Goal: Information Seeking & Learning: Learn about a topic

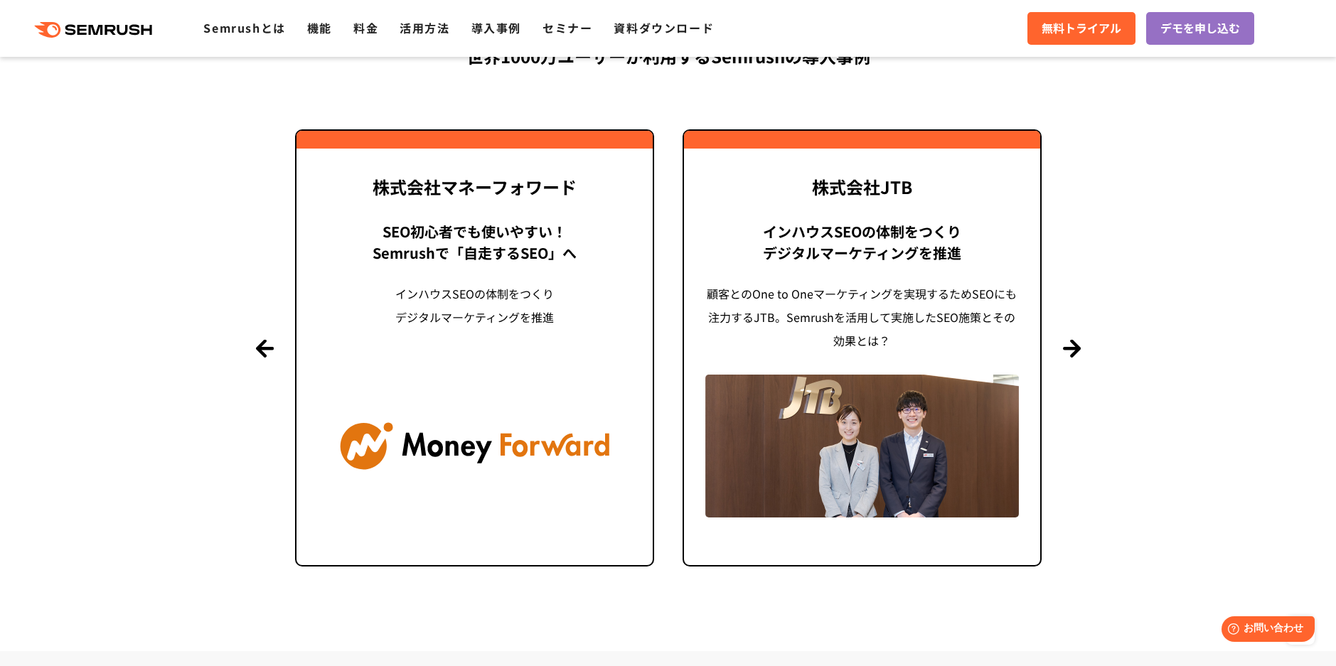
scroll to position [3556, 0]
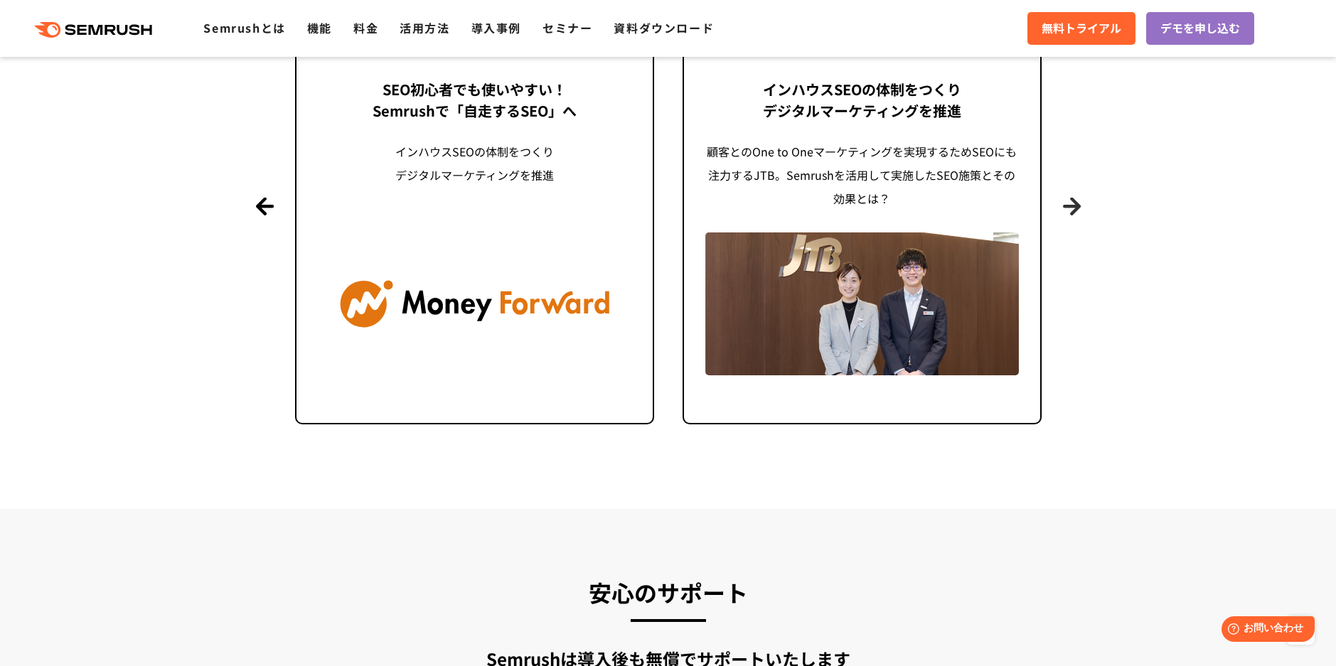
click at [1070, 206] on button "Next" at bounding box center [1072, 206] width 18 height 18
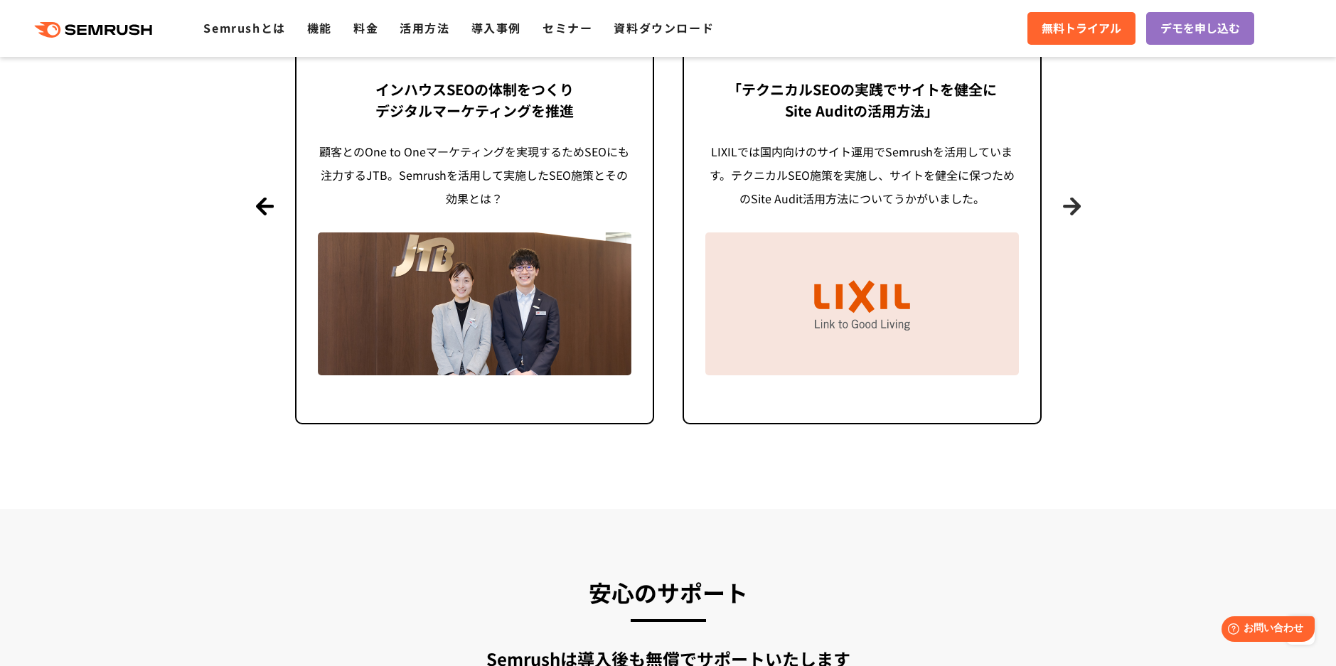
click at [1070, 206] on button "Next" at bounding box center [1072, 206] width 18 height 18
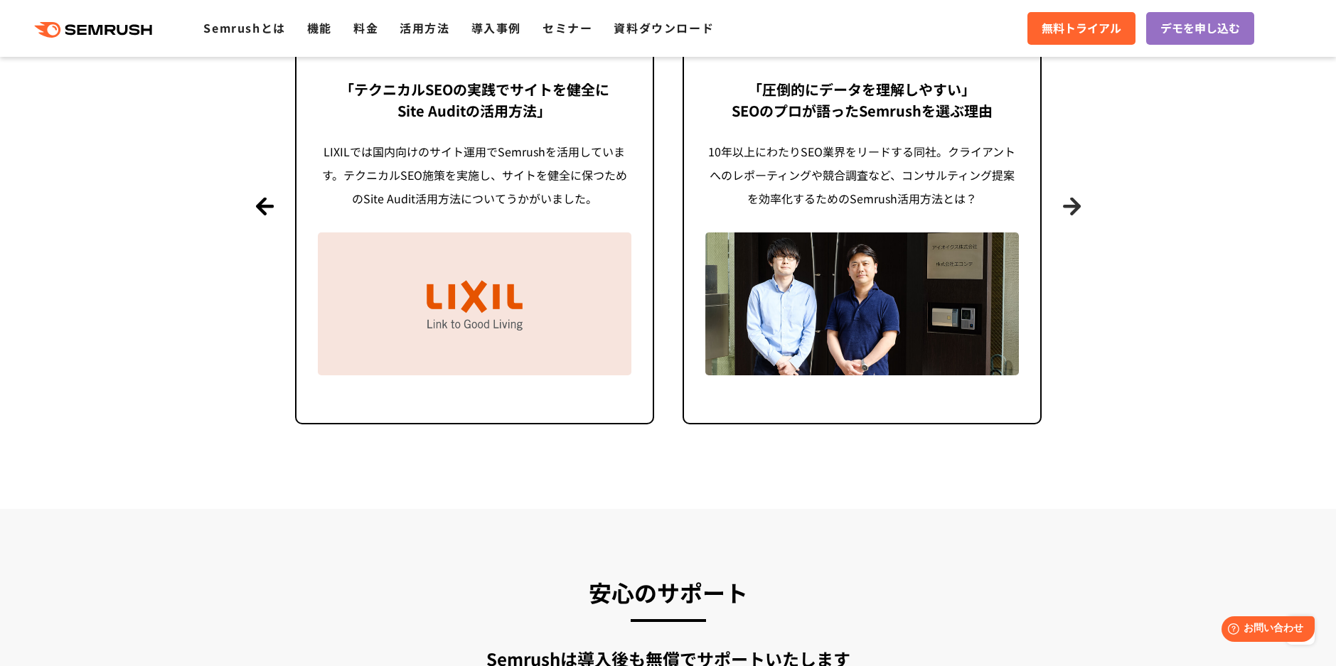
click at [1070, 206] on button "Next" at bounding box center [1072, 206] width 18 height 18
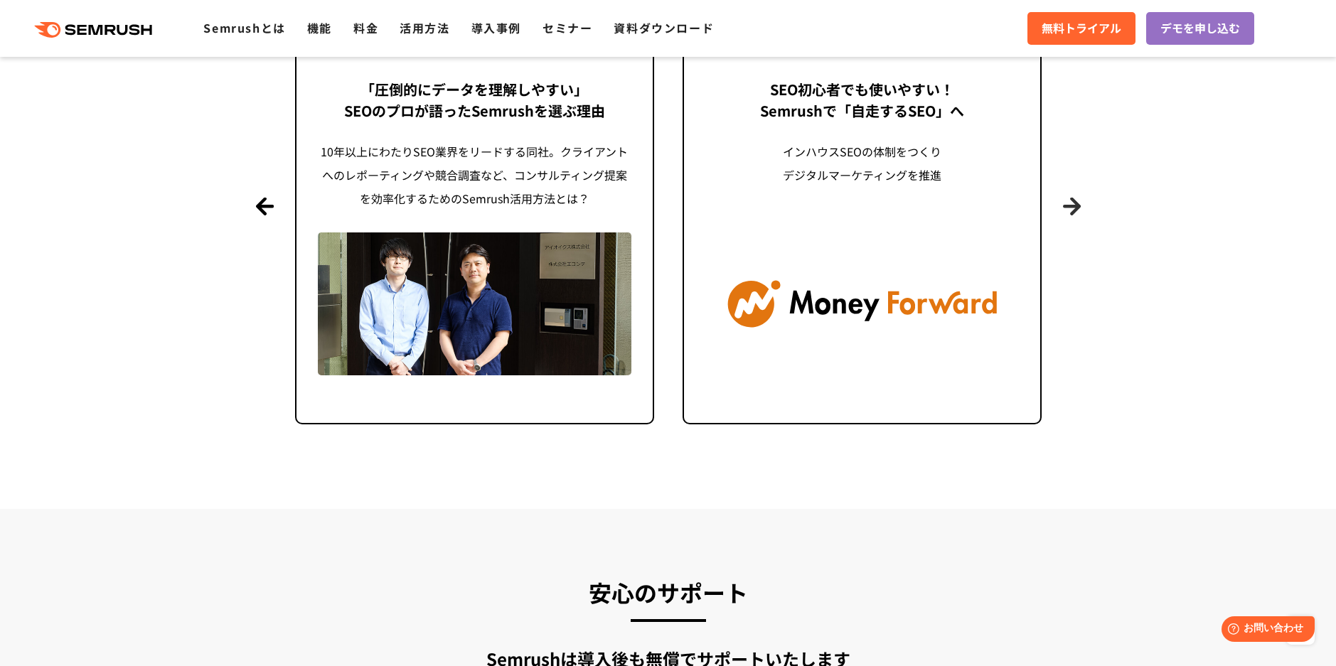
click at [1065, 202] on button "Next" at bounding box center [1072, 206] width 18 height 18
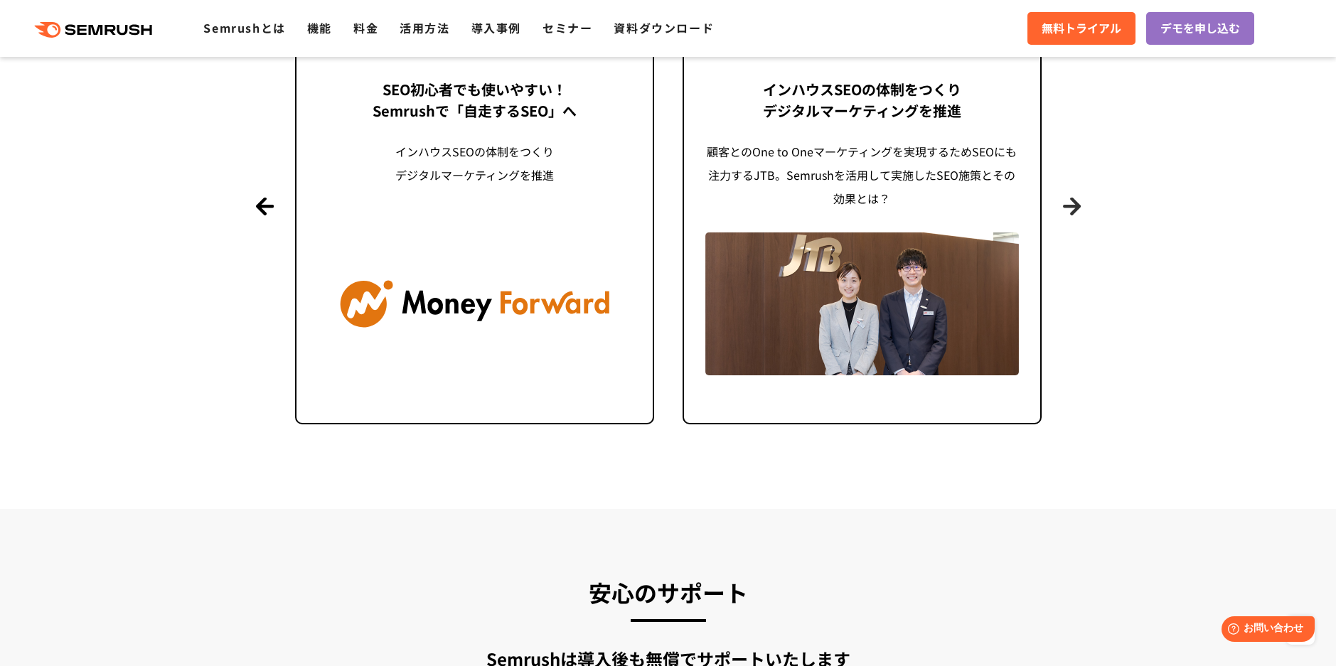
click at [1068, 203] on button "Next" at bounding box center [1072, 206] width 18 height 18
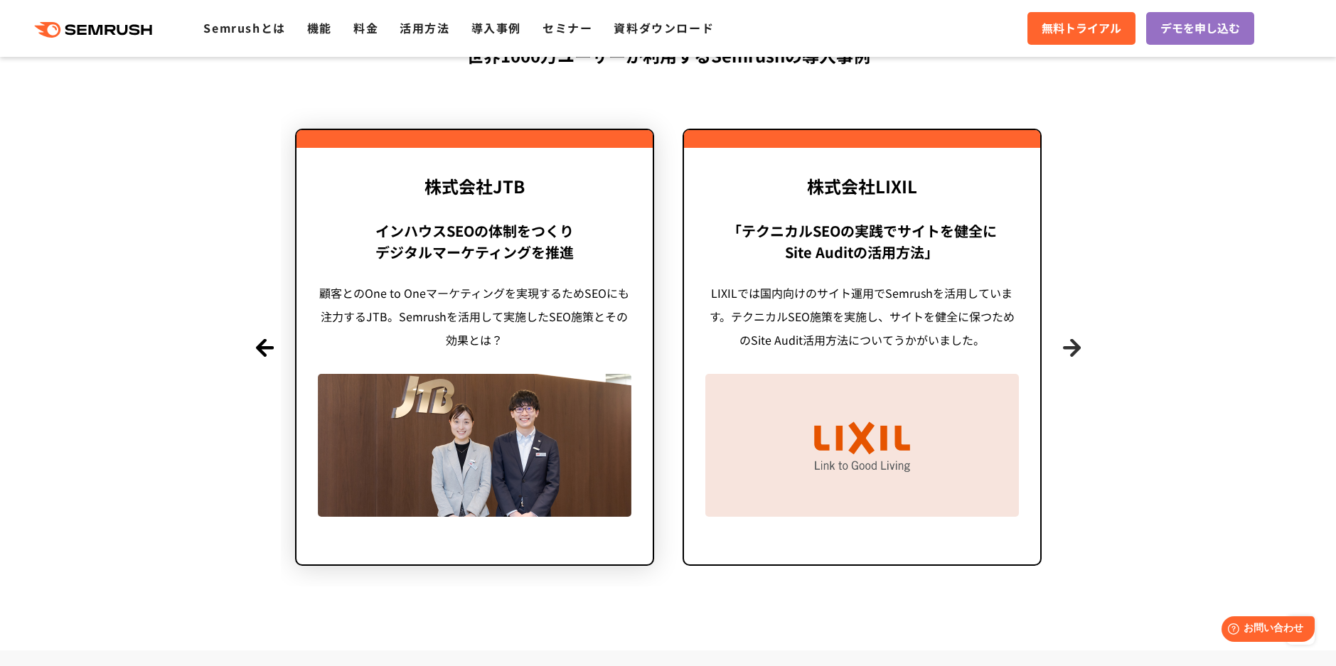
scroll to position [3414, 0]
click at [496, 279] on div "インハウスSEOの体制をつくり デジタルマーケティングを推進 顧客とのOne to Oneマーケティングを実現するためSEOにも注力するJTB。Semrush…" at bounding box center [474, 287] width 314 height 132
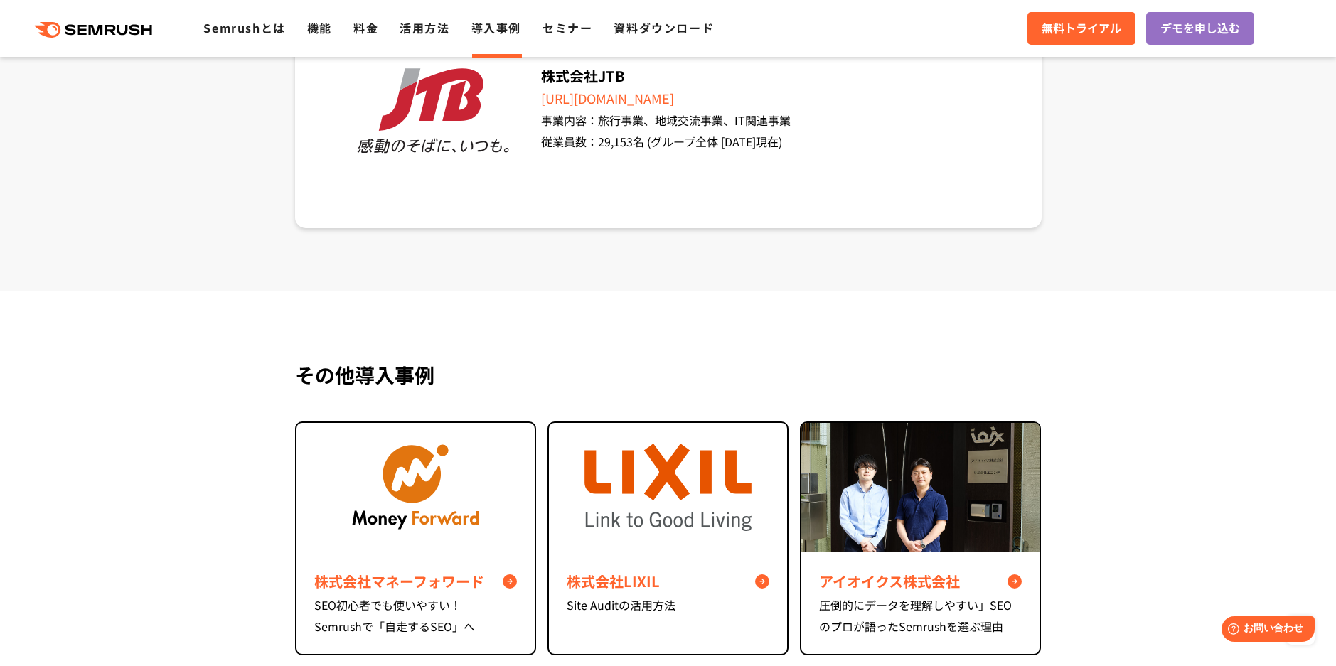
scroll to position [6543, 0]
